Goal: Transaction & Acquisition: Book appointment/travel/reservation

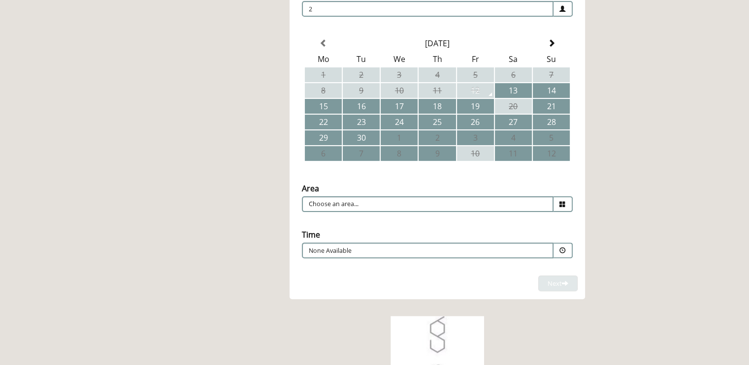
scroll to position [246, 0]
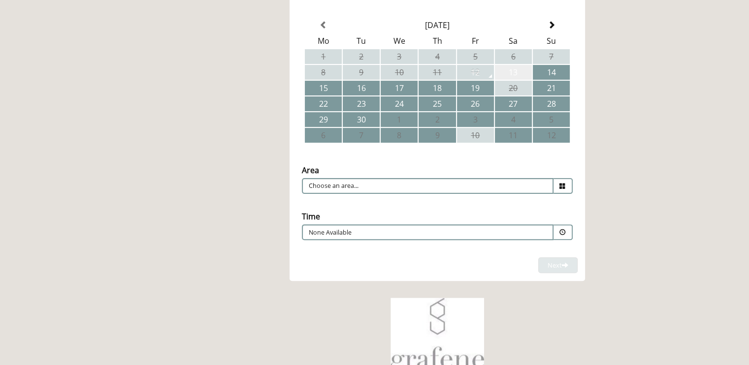
click at [516, 70] on td "13" at bounding box center [513, 72] width 37 height 15
click at [565, 183] on icon at bounding box center [562, 186] width 6 height 6
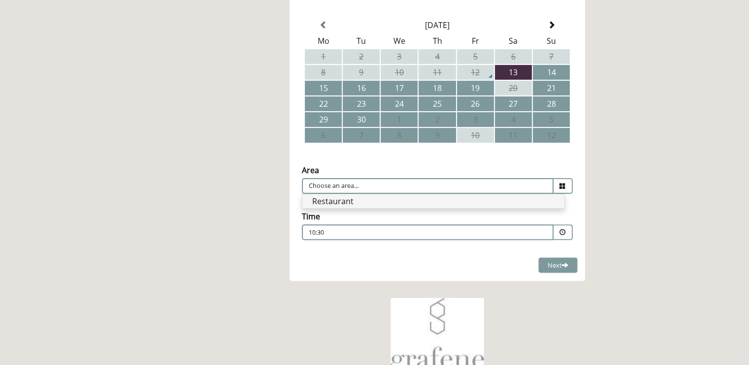
click at [345, 196] on li "Restaurant" at bounding box center [433, 202] width 262 height 14
type input "Restaurant"
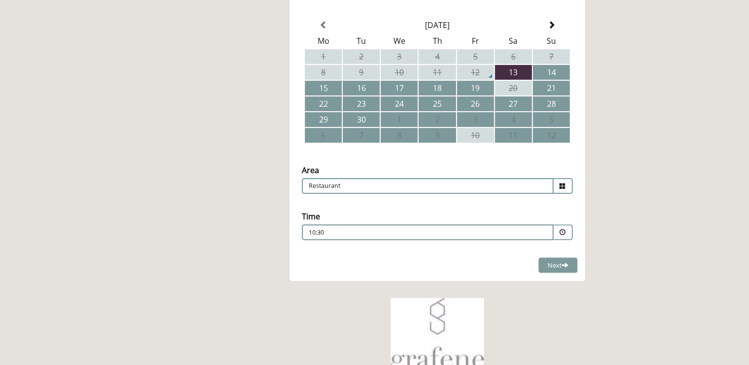
click at [561, 229] on span at bounding box center [562, 232] width 6 height 6
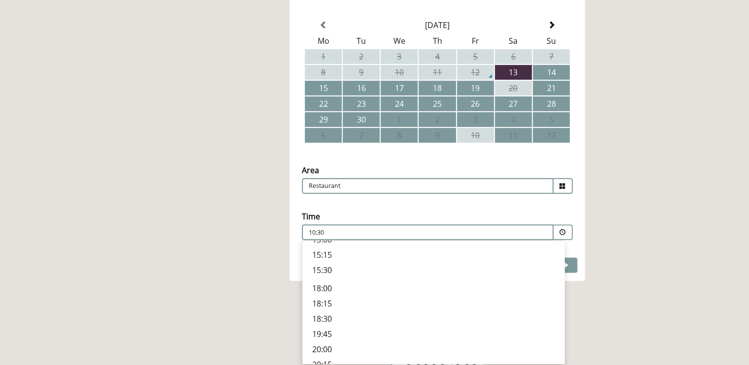
scroll to position [307, 0]
click at [317, 295] on p "18:30" at bounding box center [433, 300] width 242 height 11
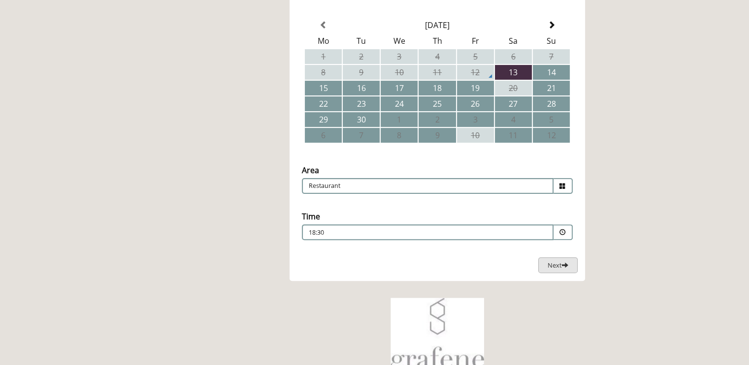
click at [557, 263] on span "Next" at bounding box center [558, 265] width 21 height 9
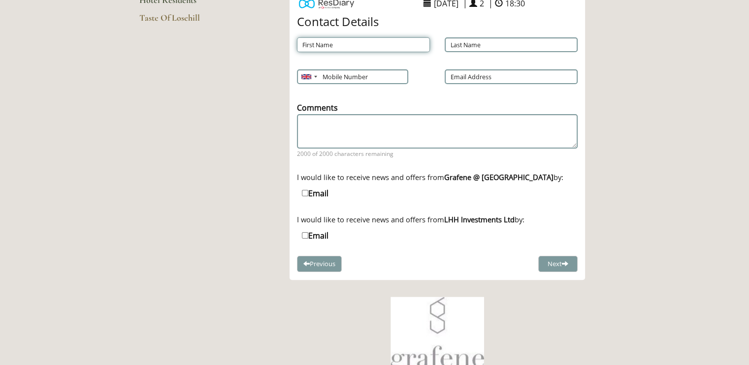
click at [310, 43] on input "First Name" at bounding box center [363, 44] width 133 height 15
type input "[PERSON_NAME]"
type input "01707642638"
type input "[PERSON_NAME][EMAIL_ADDRESS][PERSON_NAME][DOMAIN_NAME]"
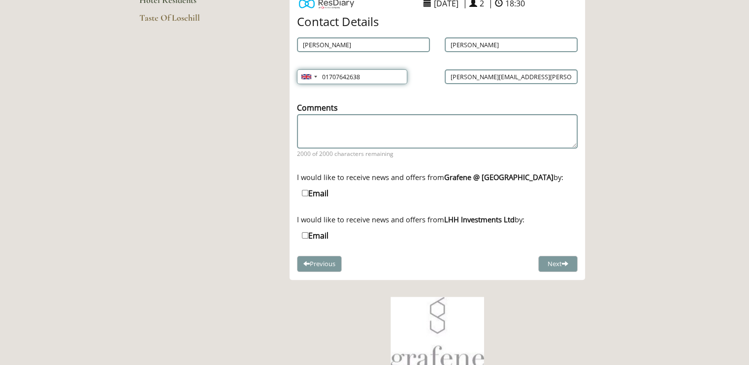
drag, startPoint x: 367, startPoint y: 74, endPoint x: 297, endPoint y: 88, distance: 71.2
click at [297, 88] on div "Mobile Number [GEOGRAPHIC_DATA] (‫[GEOGRAPHIC_DATA]‬‎) +93 [GEOGRAPHIC_DATA] ([…" at bounding box center [364, 77] width 148 height 25
type input "07931955070"
click at [561, 263] on button "Next" at bounding box center [557, 264] width 39 height 16
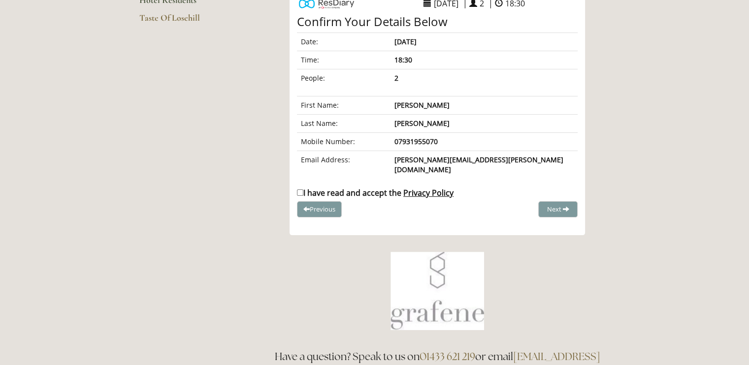
click at [297, 190] on input "I have read and accept the Privacy Policy" at bounding box center [300, 193] width 6 height 6
checkbox input "true"
click at [532, 205] on span "Complete Booking" at bounding box center [536, 209] width 54 height 9
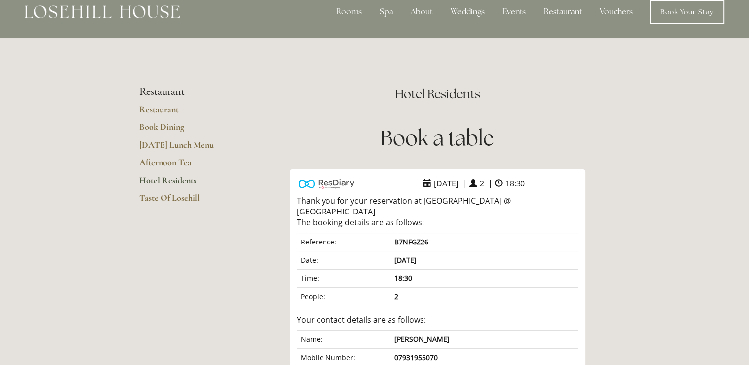
scroll to position [0, 0]
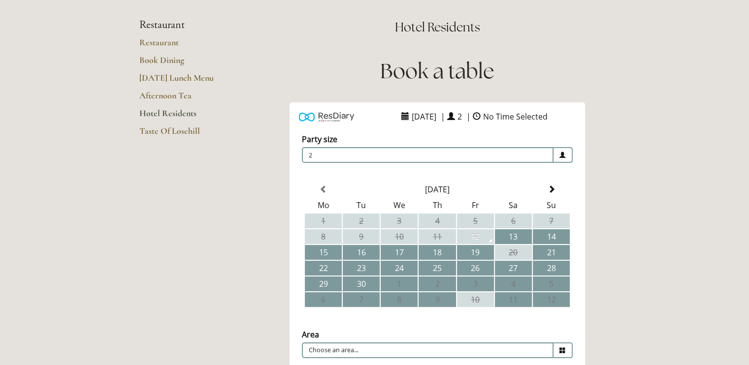
scroll to position [164, 0]
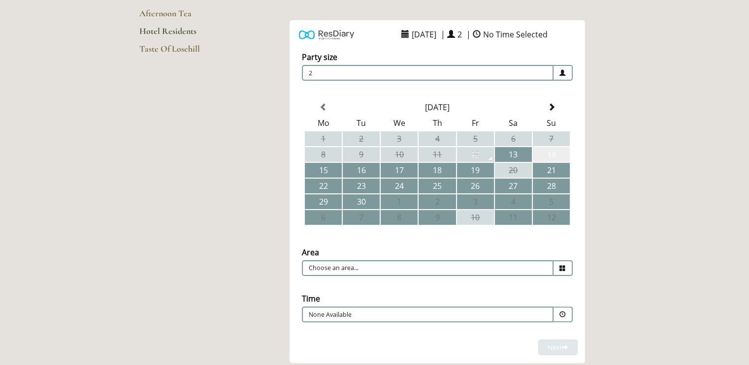
click at [546, 153] on td "14" at bounding box center [551, 154] width 37 height 15
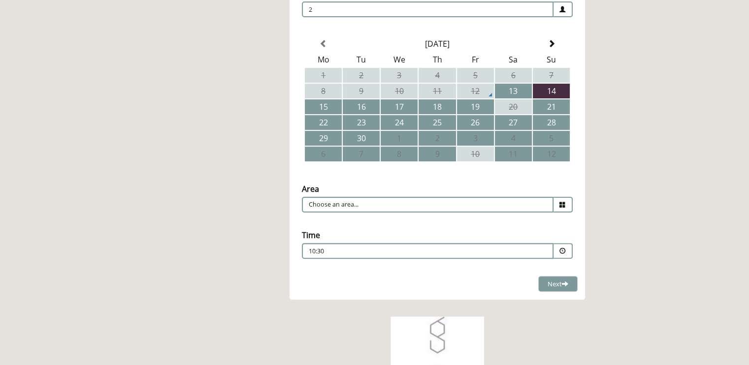
scroll to position [246, 0]
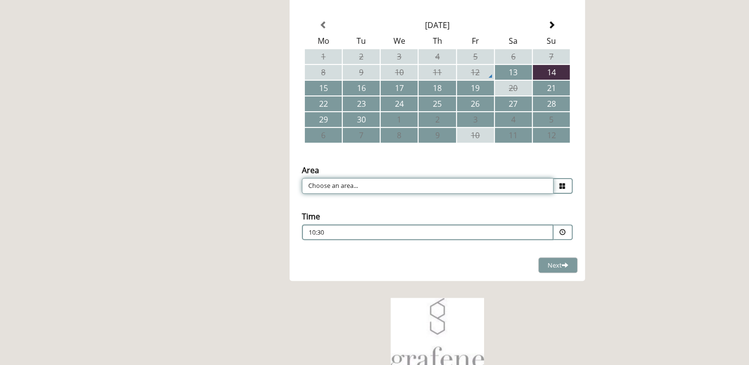
click at [546, 184] on input "Choose an area..." at bounding box center [428, 186] width 252 height 16
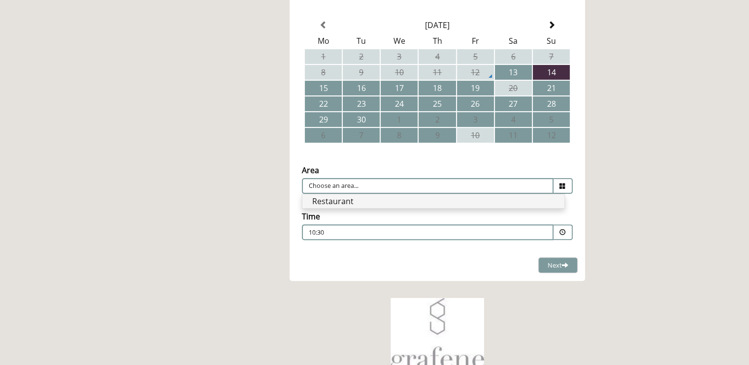
click at [449, 198] on li "Restaurant" at bounding box center [433, 202] width 262 height 14
type input "Restaurant"
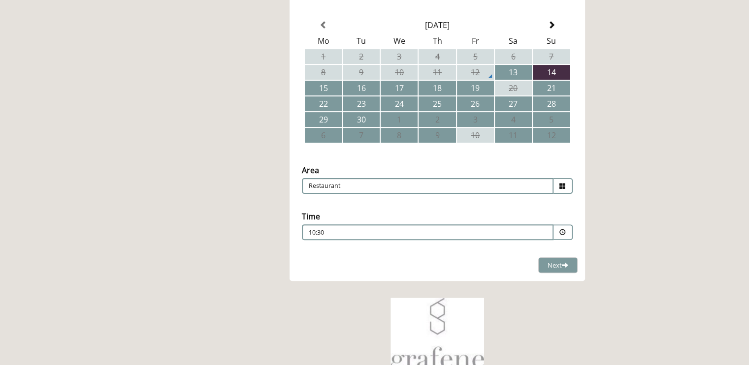
click at [560, 229] on span at bounding box center [562, 232] width 6 height 6
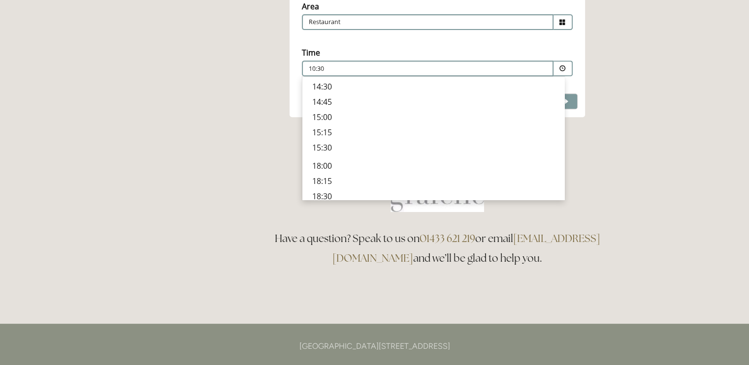
scroll to position [307, 0]
click at [325, 131] on p "19:15" at bounding box center [433, 136] width 242 height 11
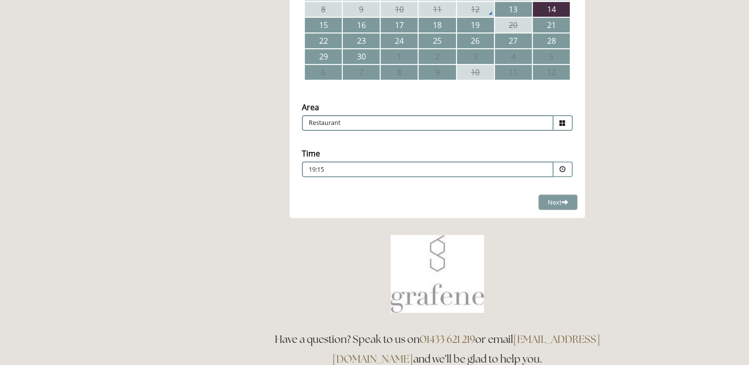
scroll to position [328, 0]
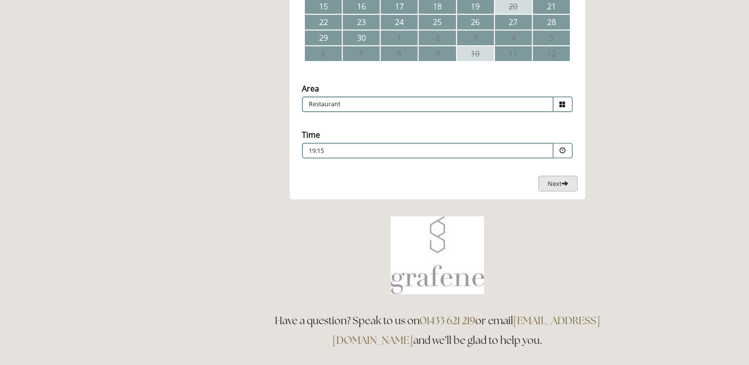
click at [550, 183] on span "Next" at bounding box center [558, 183] width 21 height 9
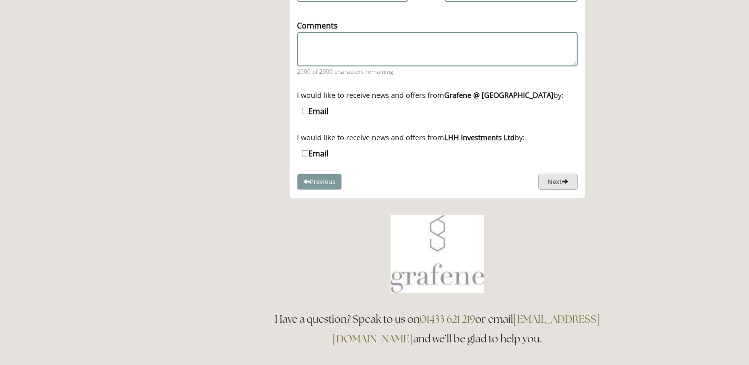
click at [553, 178] on button "Next" at bounding box center [557, 182] width 39 height 16
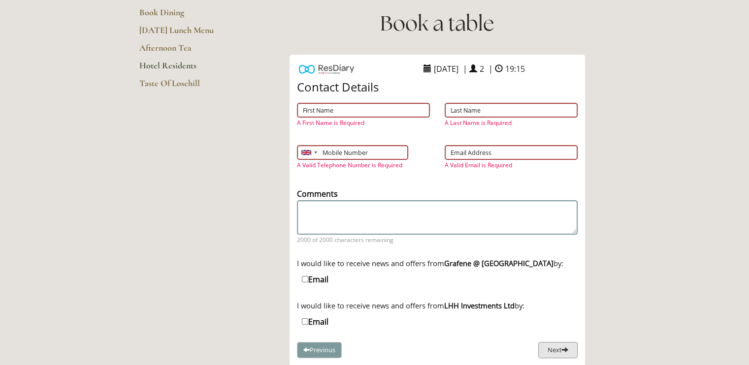
scroll to position [123, 0]
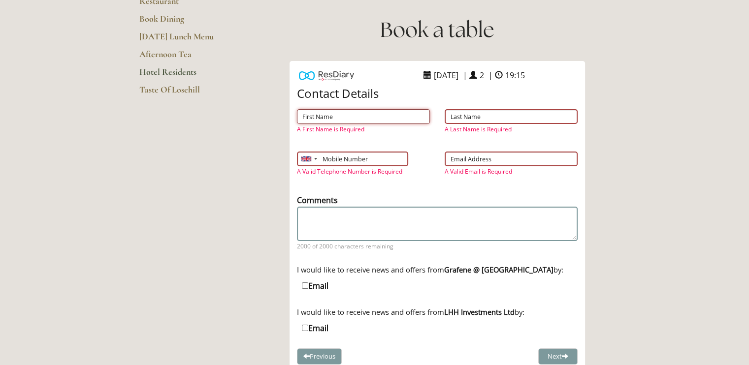
click at [324, 120] on input "First Name" at bounding box center [363, 116] width 133 height 15
type input "[PERSON_NAME]"
type input "01707642638"
type input "[PERSON_NAME][EMAIL_ADDRESS][PERSON_NAME][DOMAIN_NAME]"
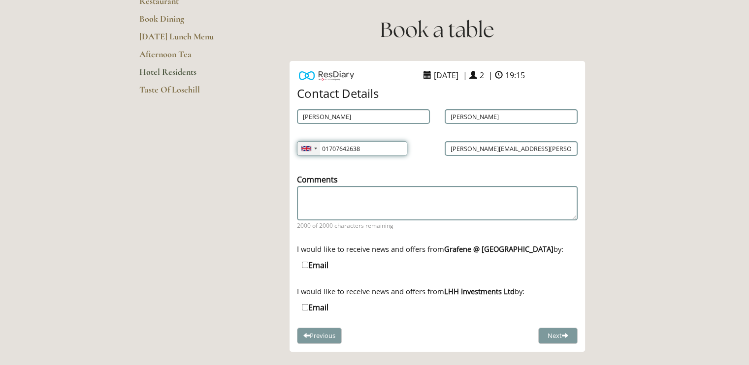
drag, startPoint x: 382, startPoint y: 147, endPoint x: 313, endPoint y: 147, distance: 68.9
click at [315, 147] on div "Afghanistan (‫افغانستان‬‎) +93 Albania (Shqipëri) +355 Algeria (‫الجزائر‬‎) +21…" at bounding box center [352, 148] width 110 height 15
type input "07931955070"
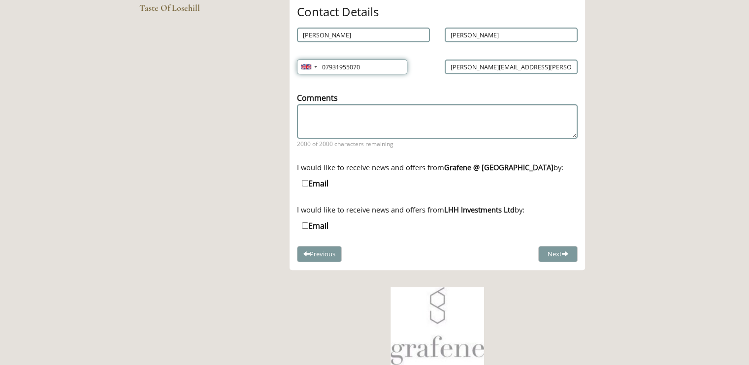
scroll to position [287, 0]
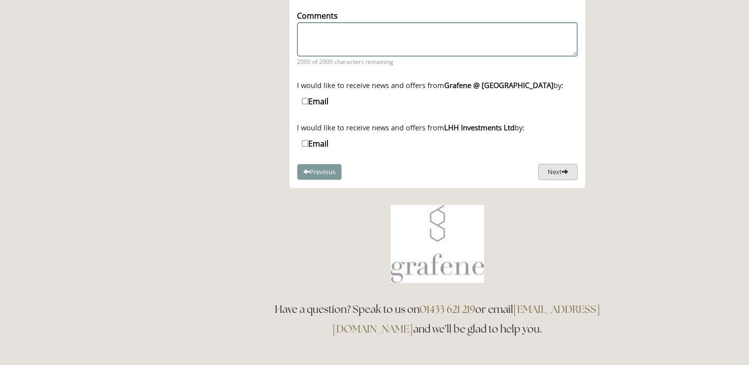
click at [556, 168] on button "Next" at bounding box center [557, 172] width 39 height 16
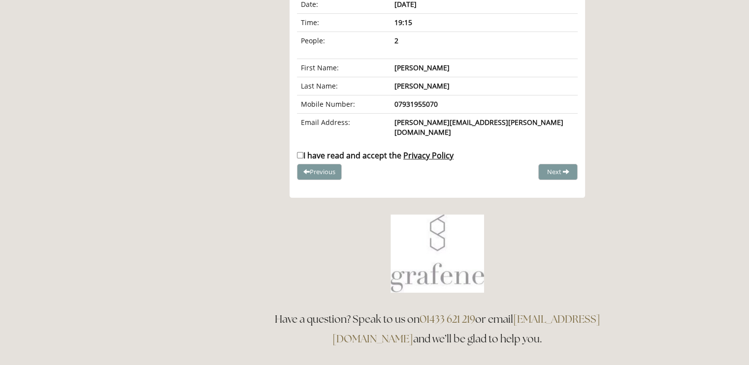
click at [298, 152] on input "I have read and accept the Privacy Policy" at bounding box center [300, 155] width 6 height 6
checkbox input "true"
click at [542, 167] on span "Complete Booking" at bounding box center [536, 171] width 54 height 9
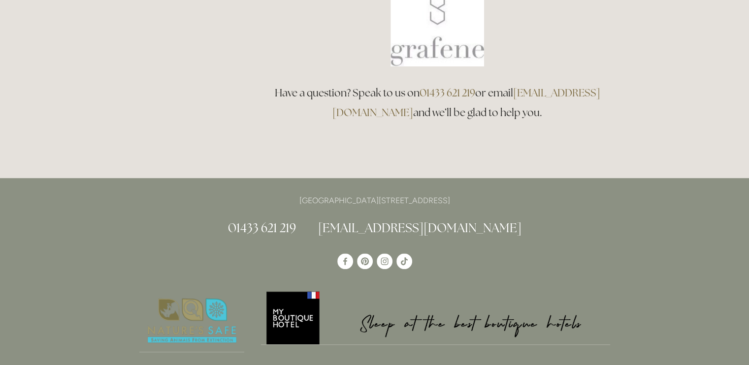
scroll to position [0, 0]
